Goal: Find specific page/section: Find specific page/section

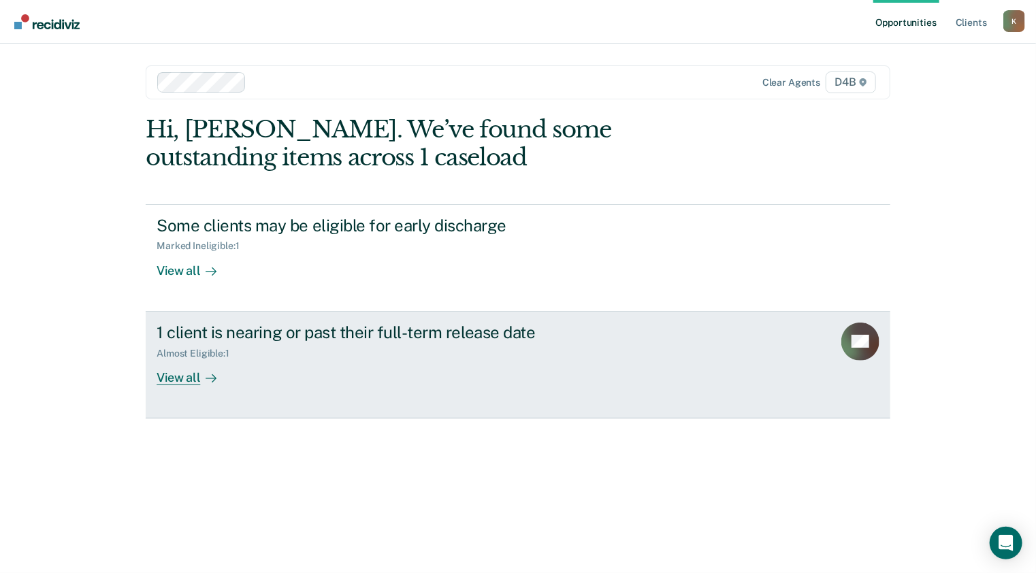
click at [174, 379] on div "View all" at bounding box center [195, 372] width 76 height 27
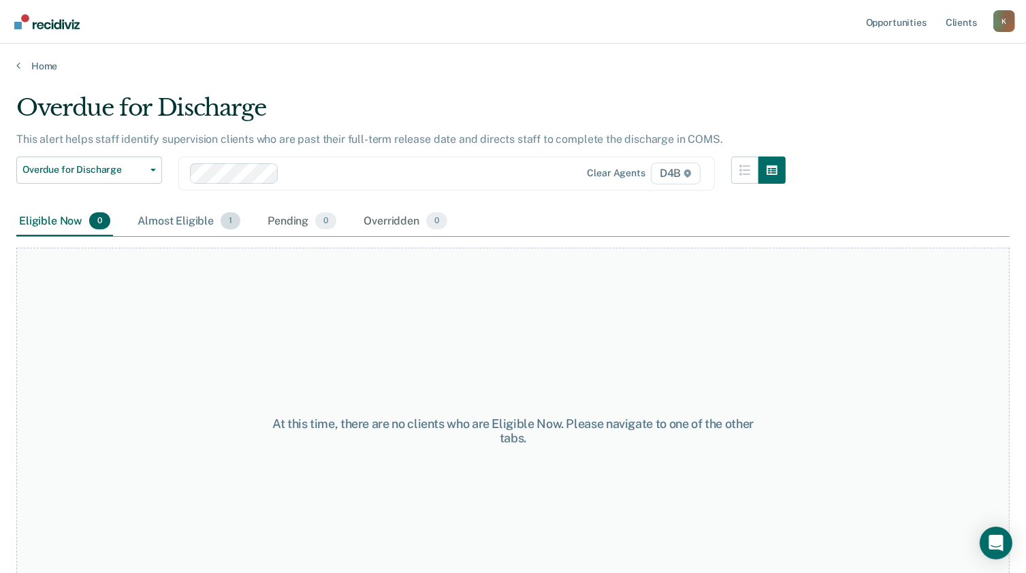
click at [188, 214] on div "Almost Eligible 1" at bounding box center [189, 222] width 108 height 30
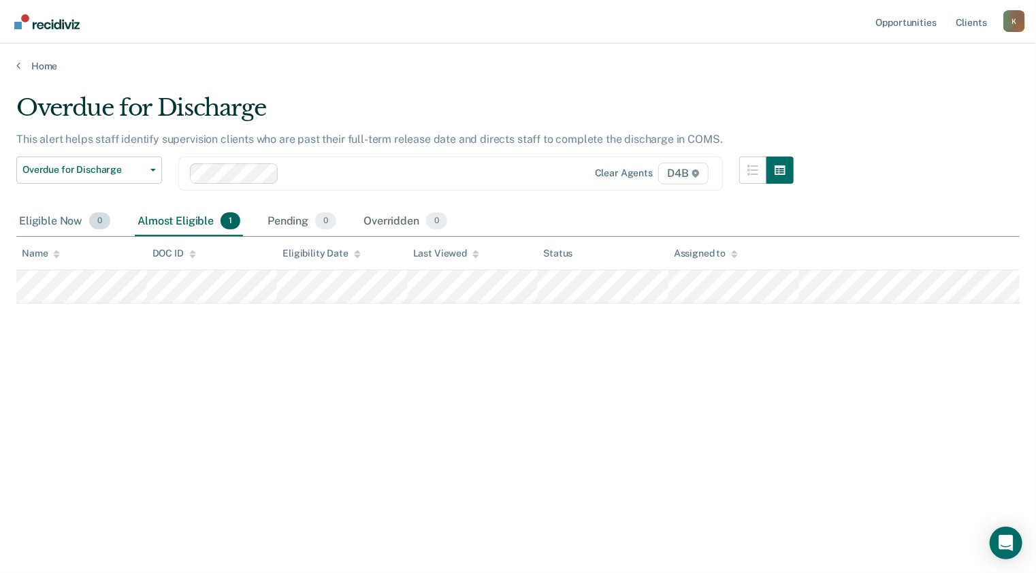
click at [65, 223] on div "Eligible Now 0" at bounding box center [64, 222] width 97 height 30
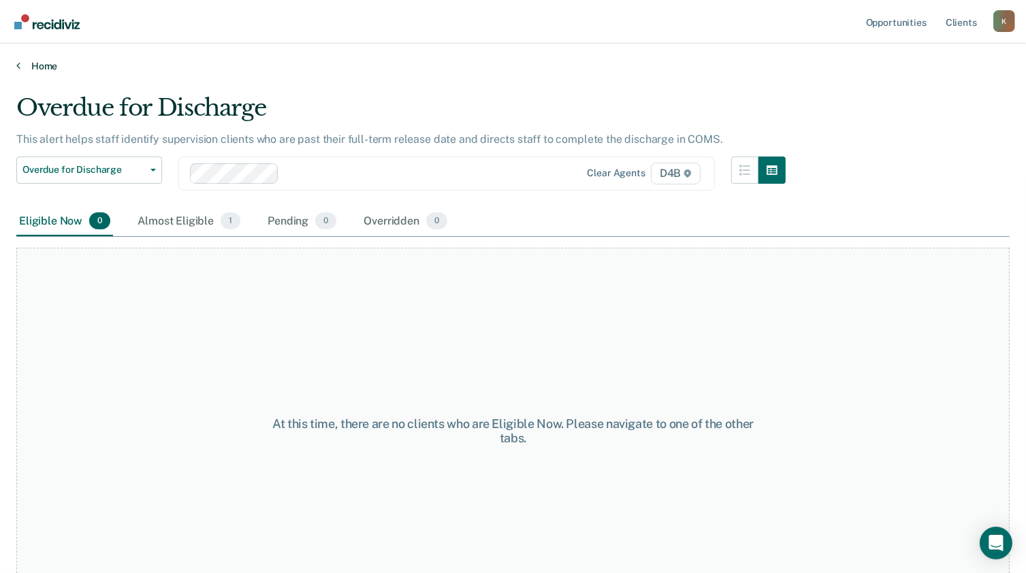
click at [44, 61] on link "Home" at bounding box center [512, 66] width 993 height 12
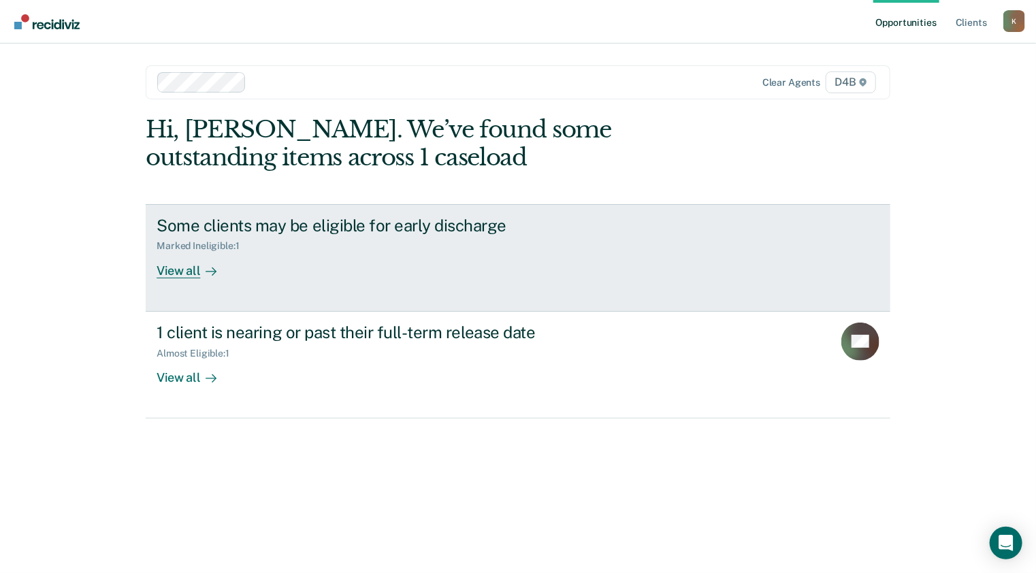
click at [187, 270] on div "View all" at bounding box center [195, 265] width 76 height 27
